Goal: Check status

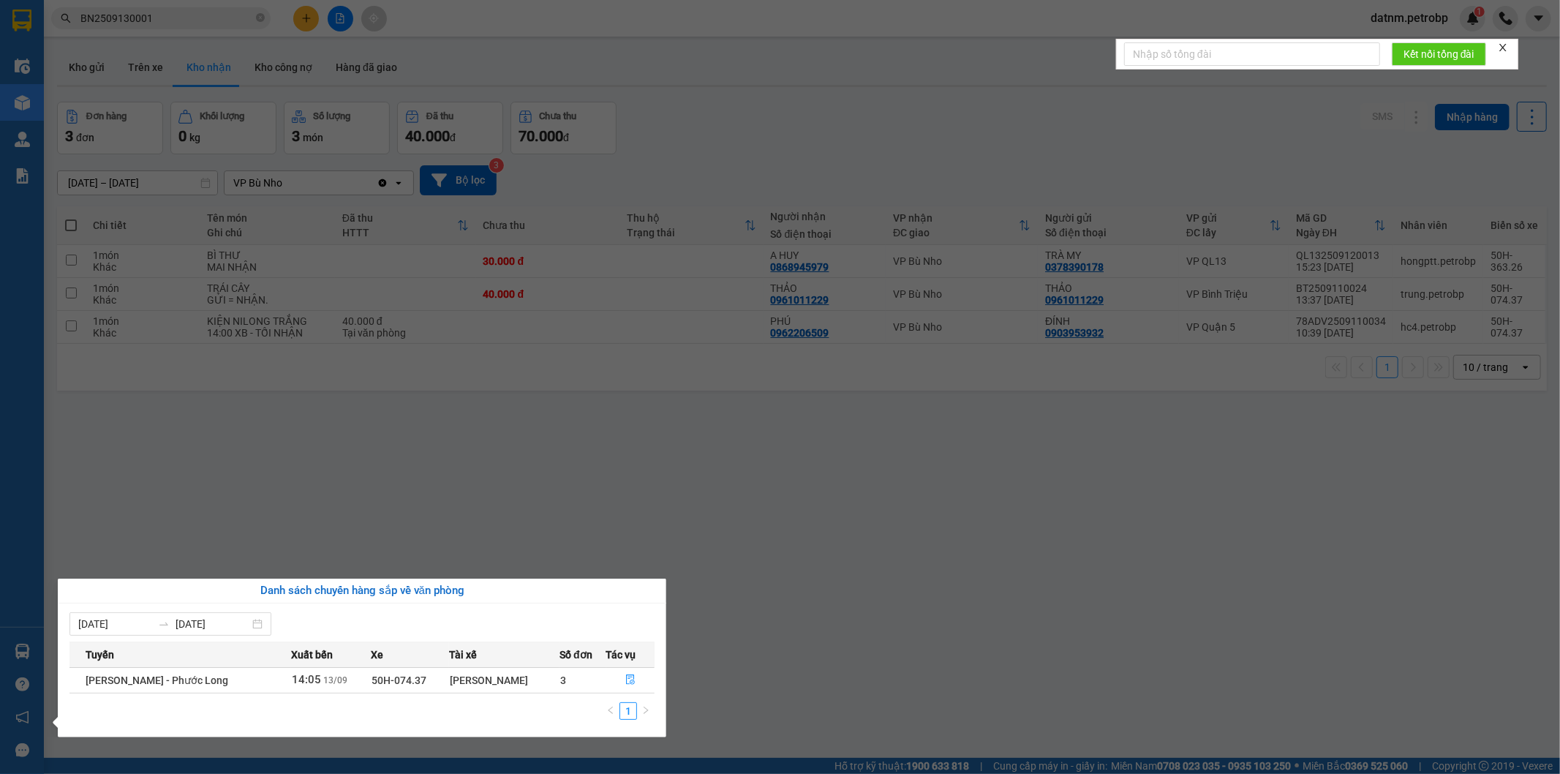
click at [711, 617] on section "Kết quả tìm kiếm ( 1 ) Bộ lọc Mã ĐH Trạng thái Món hàng Tổng cước Chưa cước Ngư…" at bounding box center [780, 387] width 1560 height 774
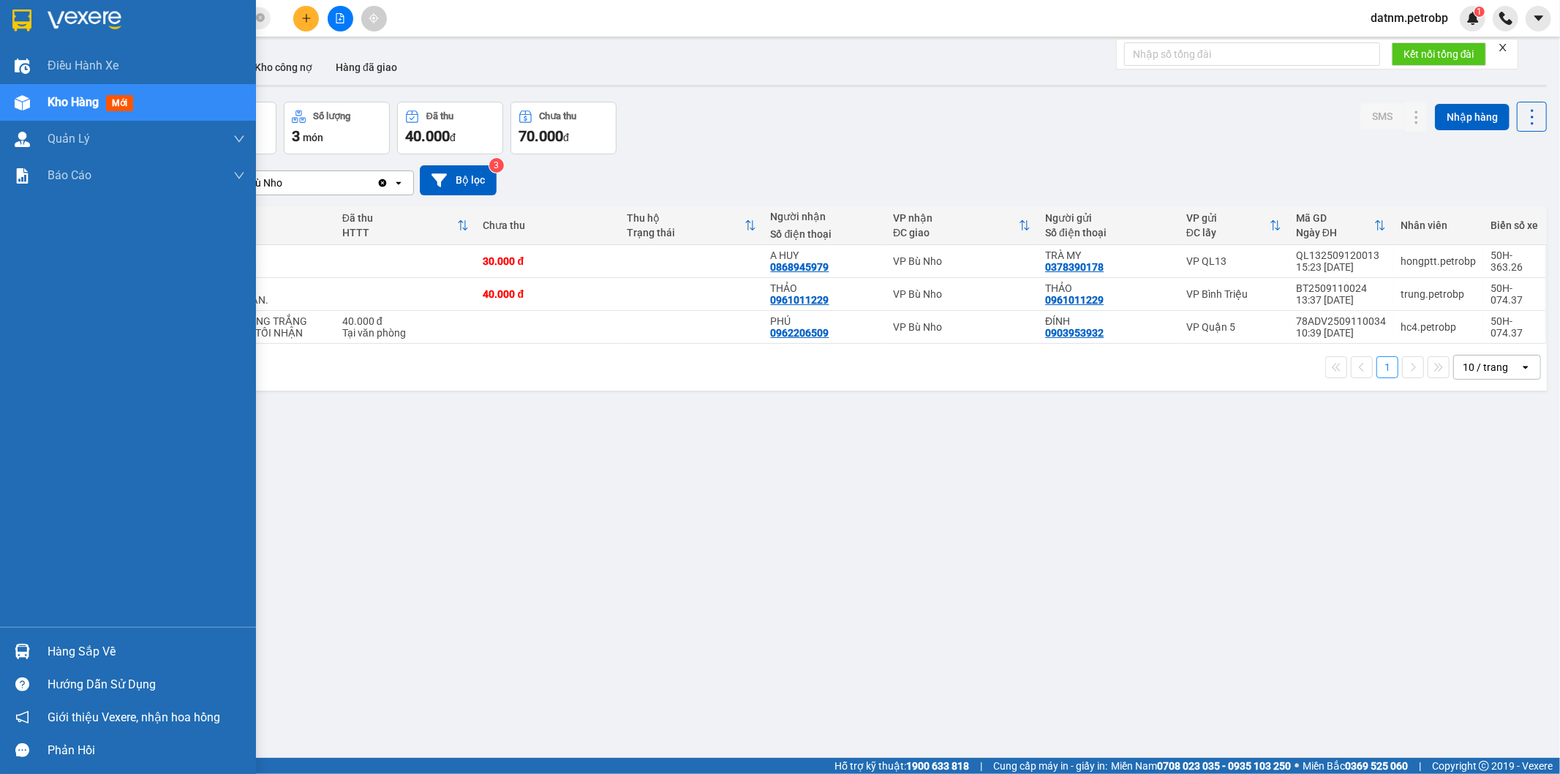
click at [39, 650] on div "Hàng sắp về" at bounding box center [128, 651] width 256 height 33
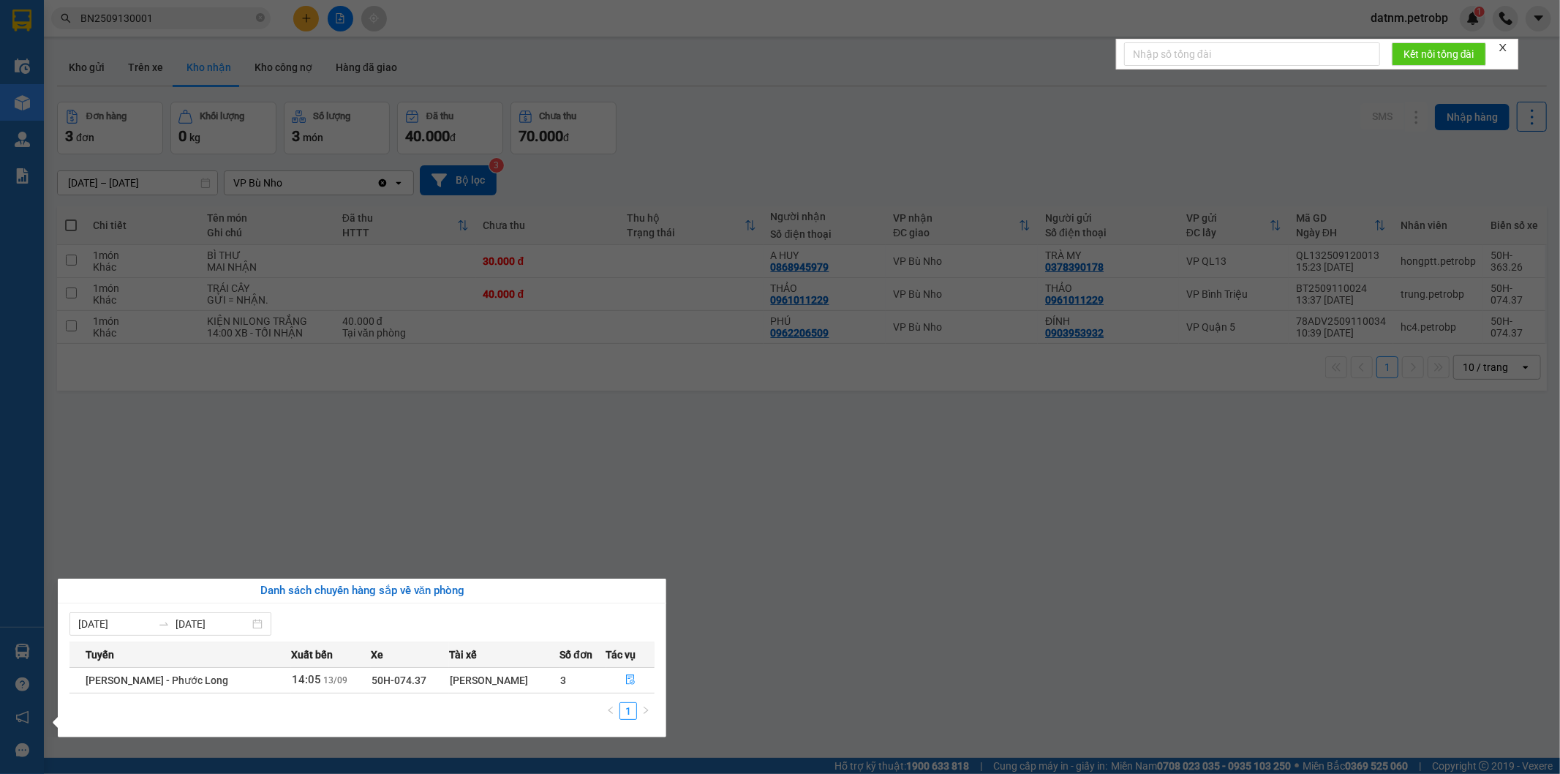
click at [647, 449] on section "Kết quả tìm kiếm ( 1 ) Bộ lọc Mã ĐH Trạng thái Món hàng Tổng cước Chưa cước Ngư…" at bounding box center [780, 387] width 1560 height 774
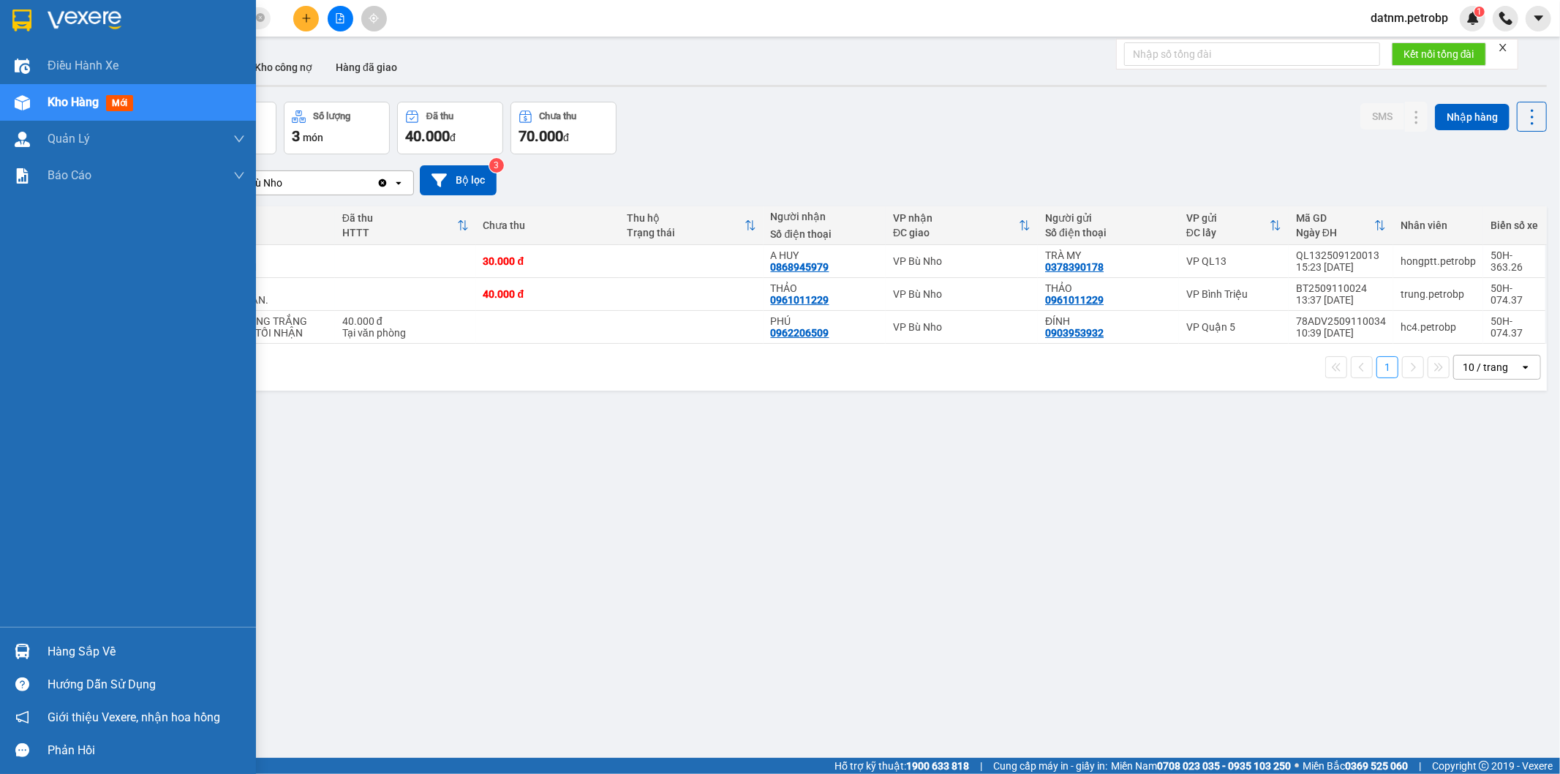
click at [4, 651] on div "Hàng sắp về" at bounding box center [128, 651] width 256 height 33
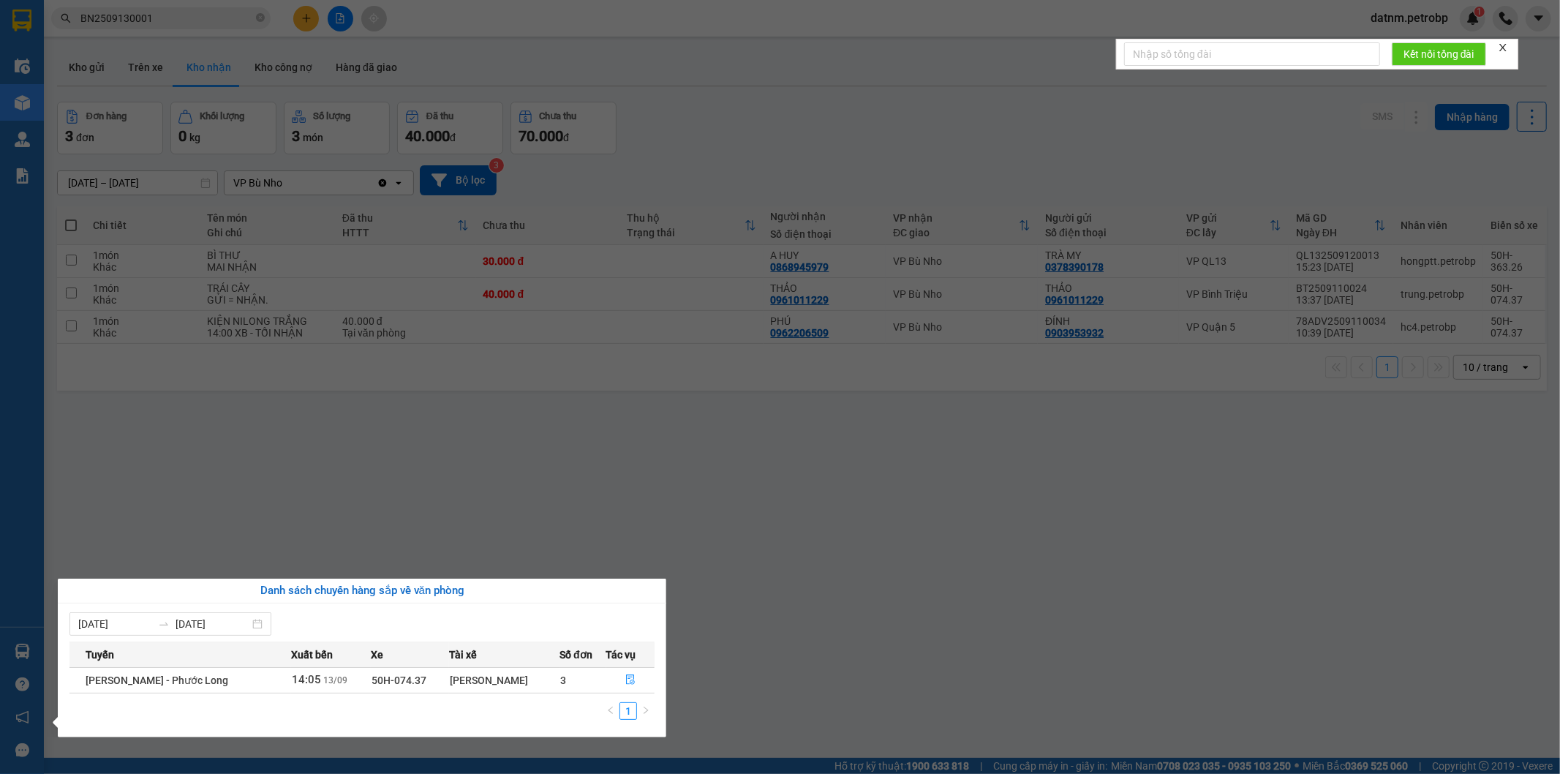
click at [378, 425] on section "Kết quả tìm kiếm ( 1 ) Bộ lọc Mã ĐH Trạng thái Món hàng Tổng cước Chưa cước Ngư…" at bounding box center [780, 387] width 1560 height 774
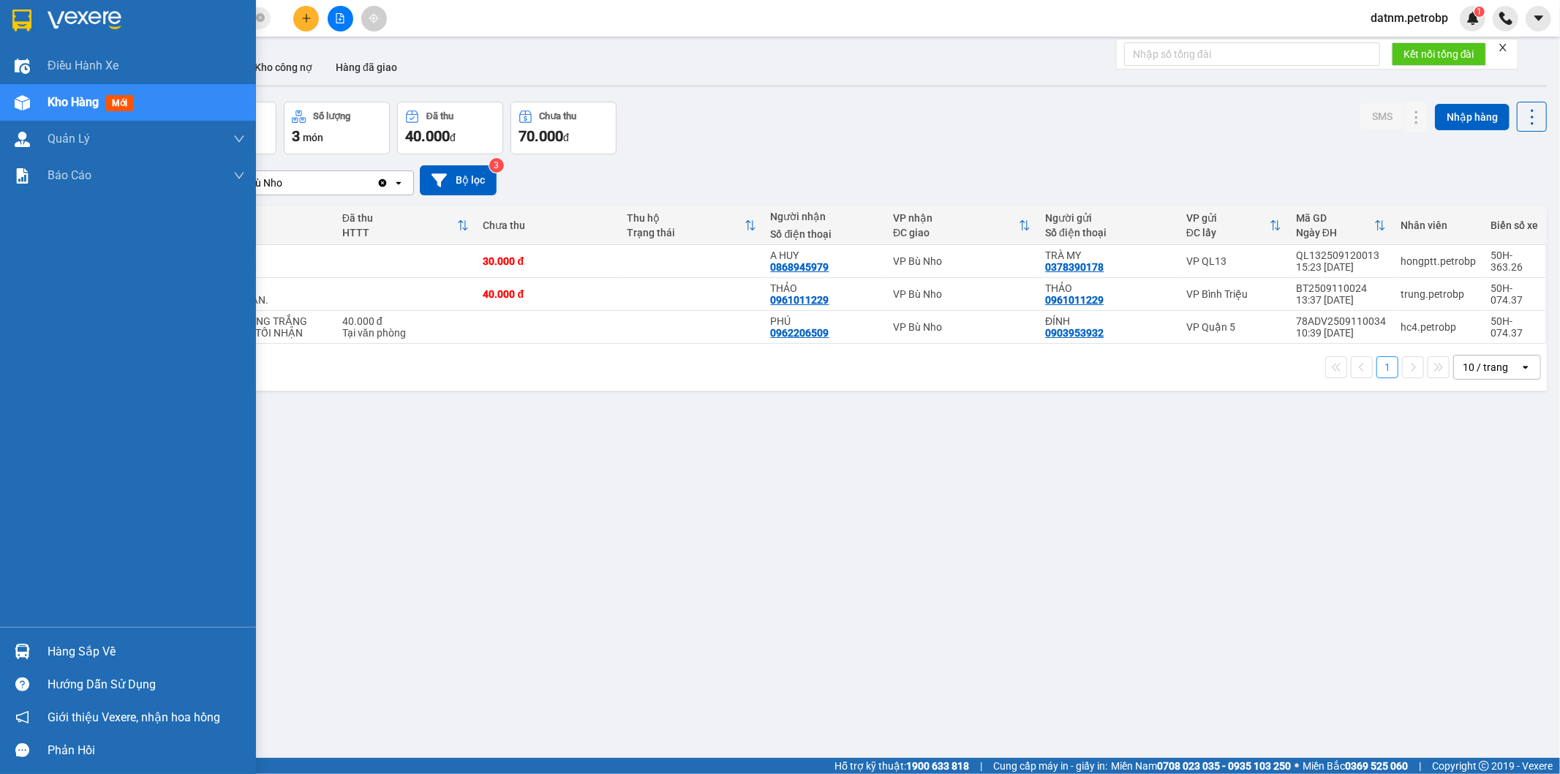
click at [31, 651] on div at bounding box center [23, 652] width 26 height 26
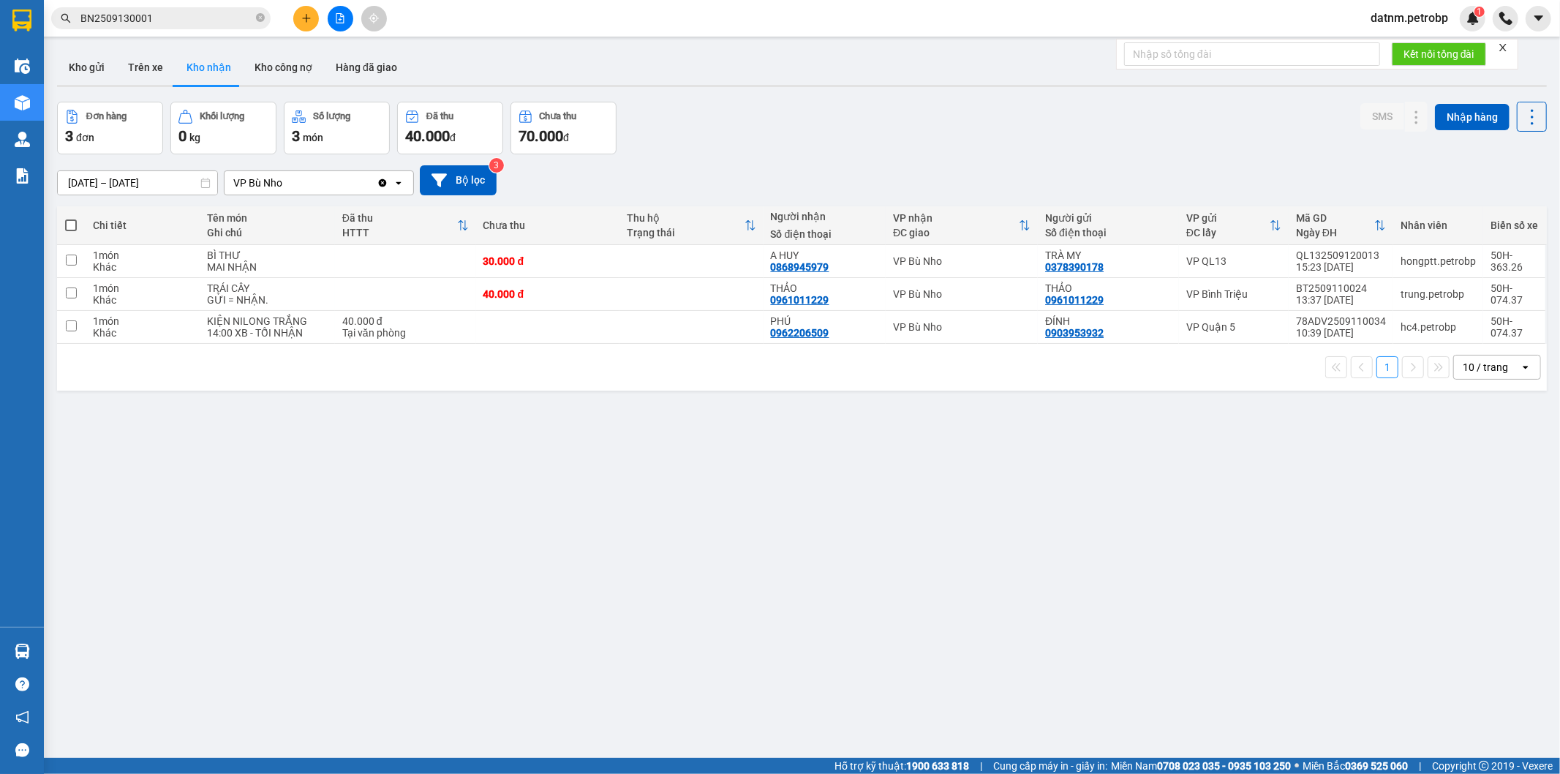
click at [447, 542] on section "Kết quả tìm kiếm ( 1 ) Bộ lọc Mã ĐH Trạng thái Món hàng Tổng cước Chưa cước Ngư…" at bounding box center [780, 387] width 1560 height 774
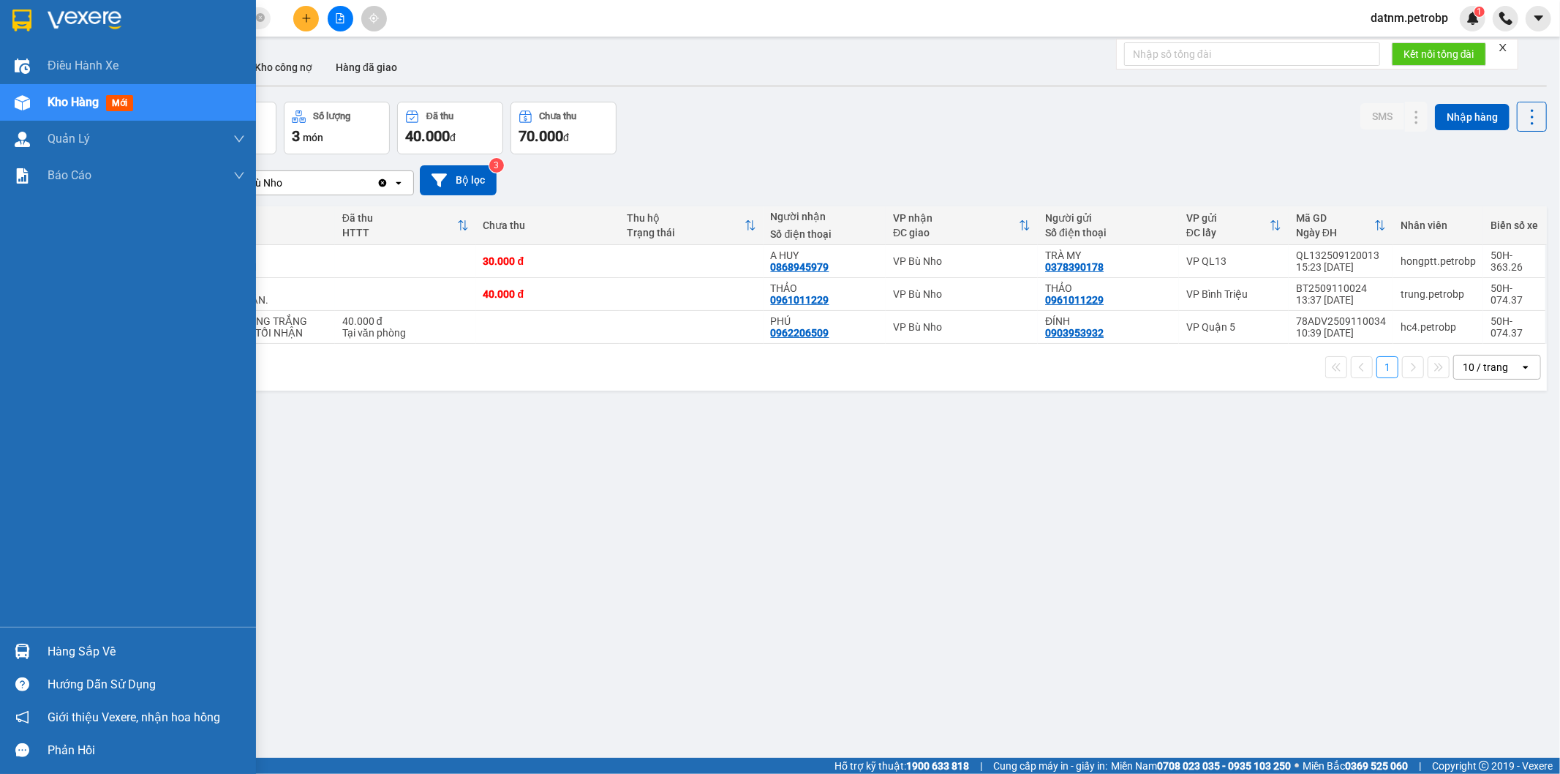
click at [25, 638] on div "Hàng sắp về" at bounding box center [128, 651] width 256 height 33
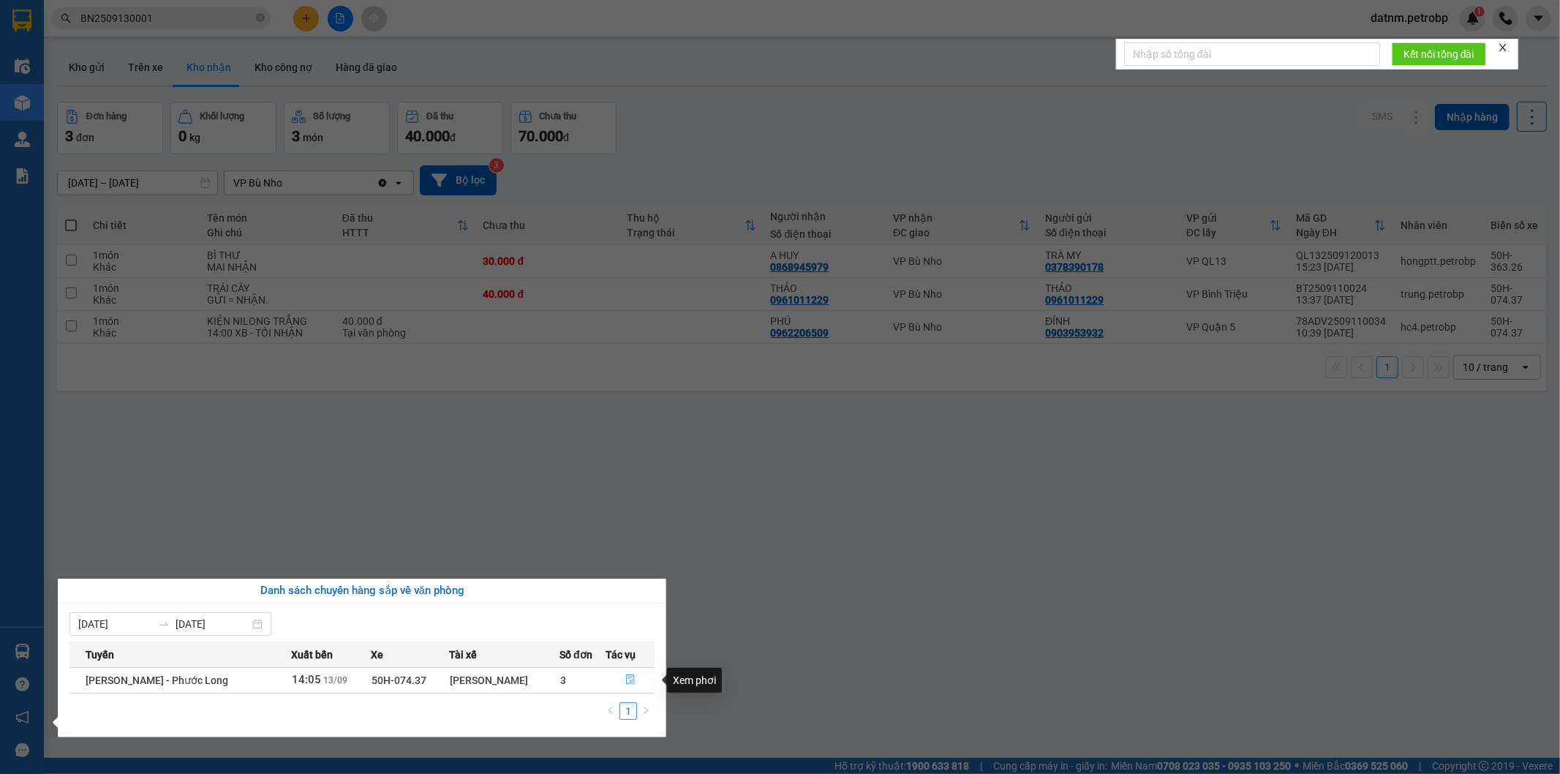
click at [626, 680] on icon "file-done" at bounding box center [630, 679] width 10 height 10
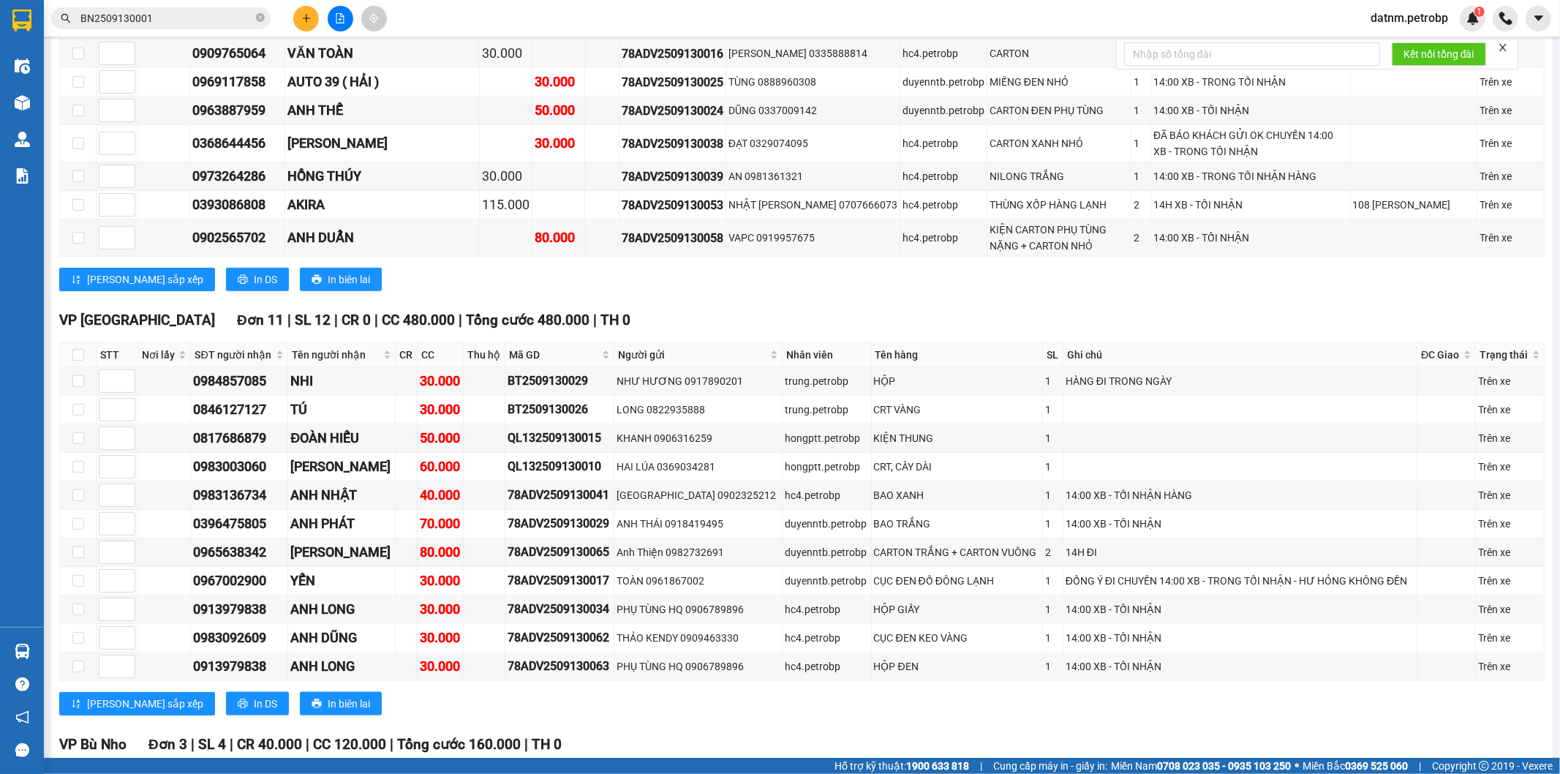
scroll to position [1950, 0]
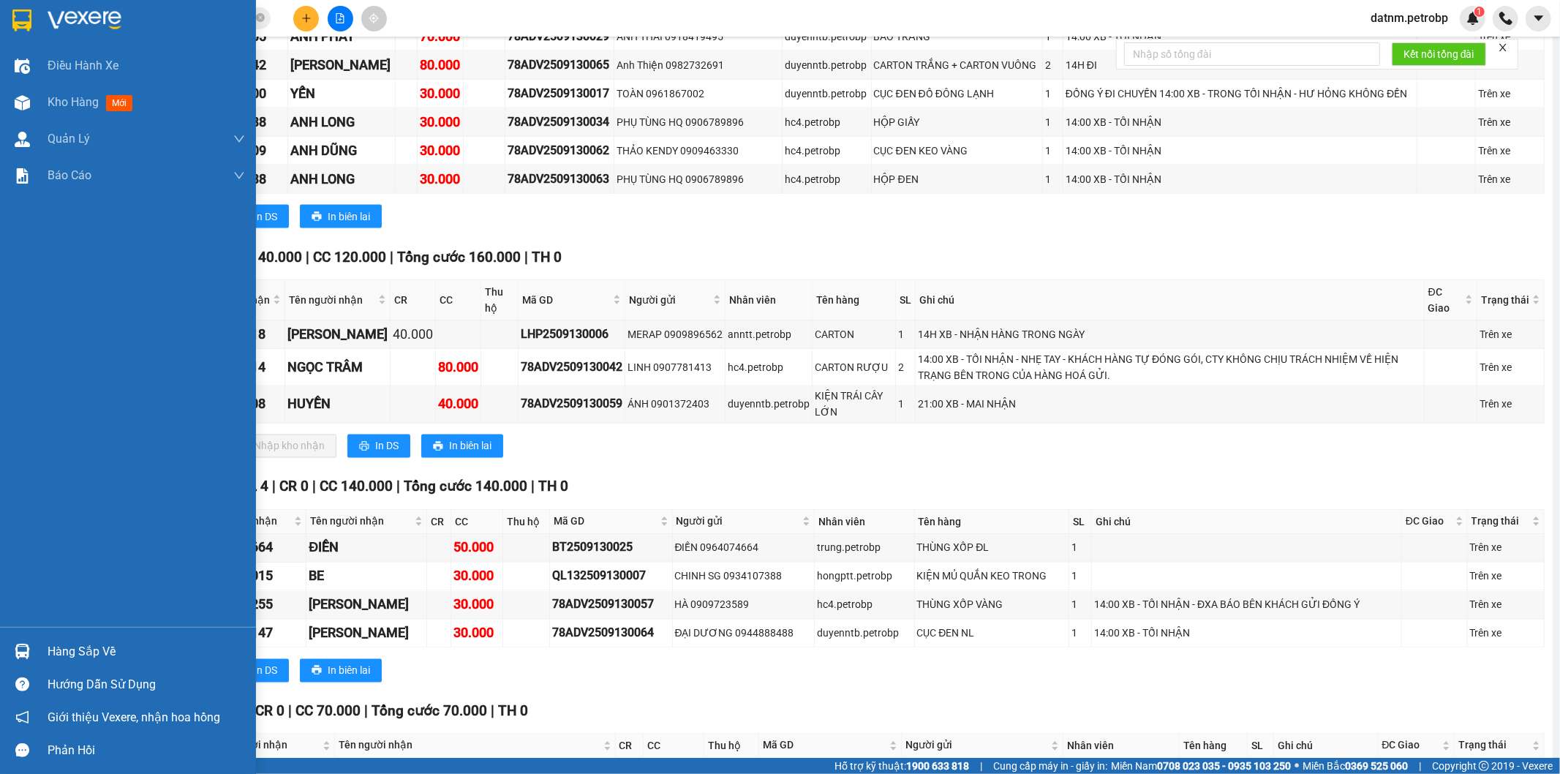
click at [35, 650] on div "Hàng sắp về" at bounding box center [128, 651] width 256 height 33
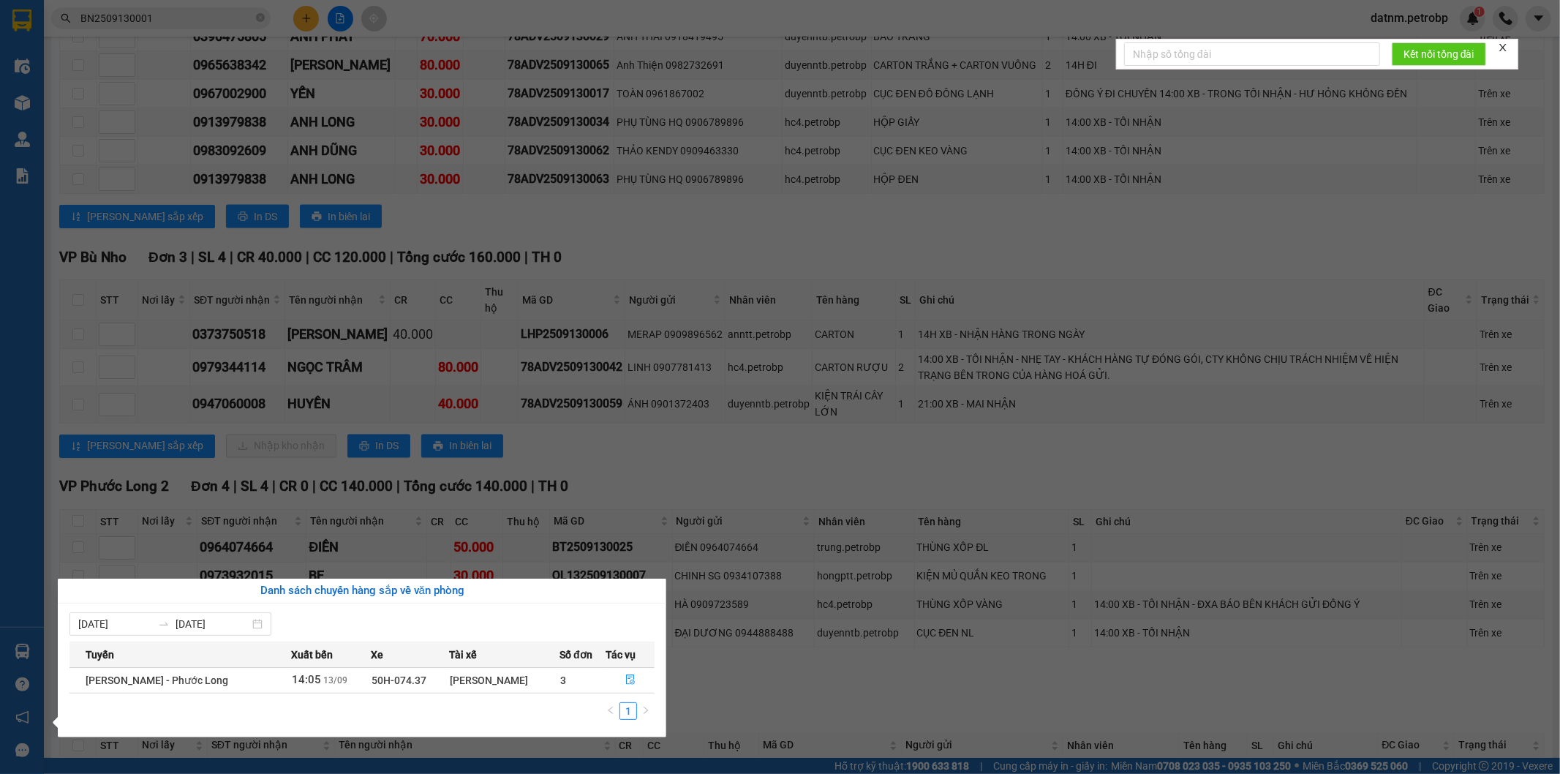
click at [890, 648] on section "Kết quả tìm kiếm ( 1 ) Bộ lọc Mã ĐH Trạng thái Món hàng Tổng cước Chưa cước Ngư…" at bounding box center [780, 387] width 1560 height 774
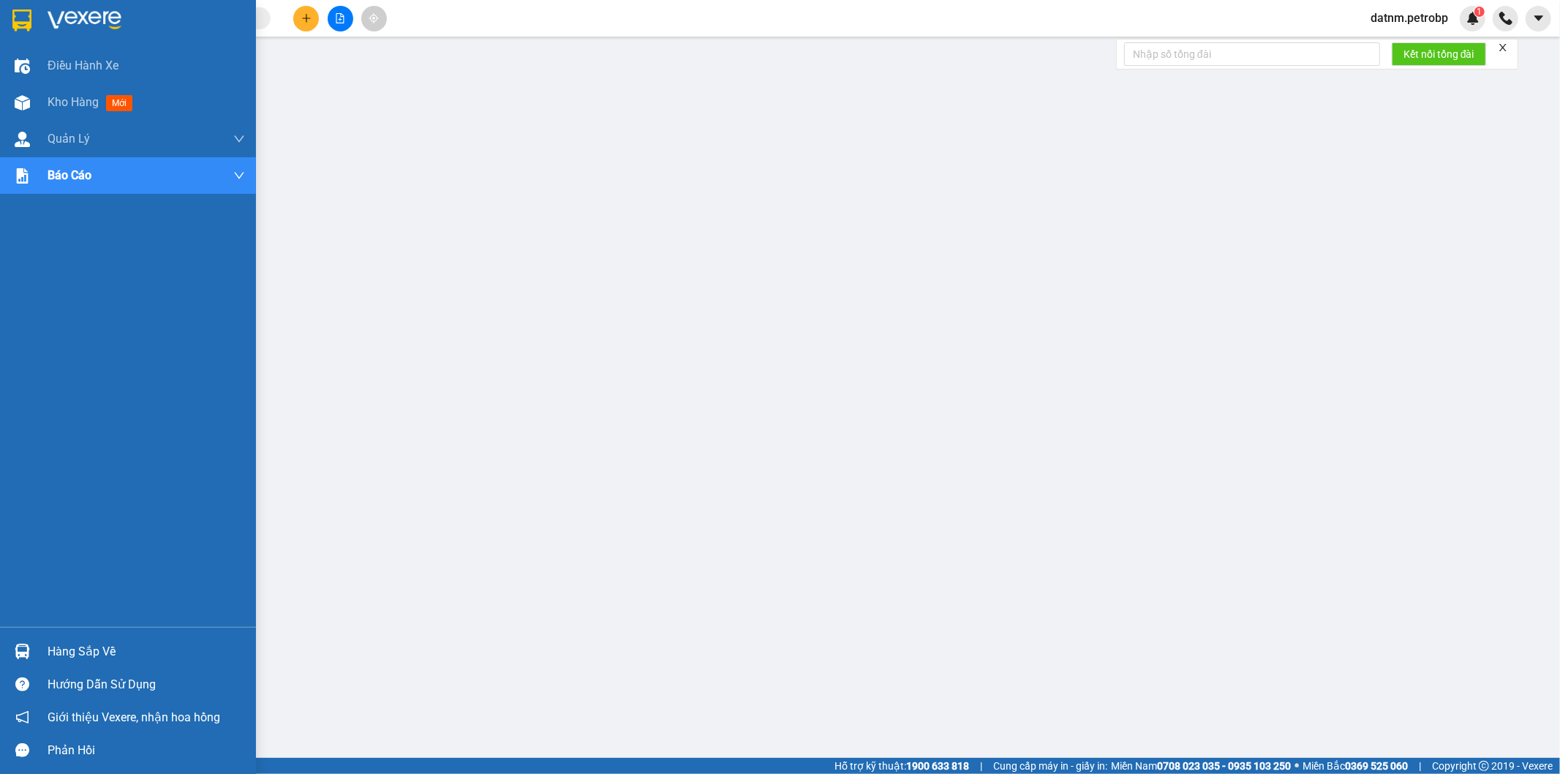
click at [27, 655] on img at bounding box center [22, 651] width 15 height 15
